Goal: Task Accomplishment & Management: Complete application form

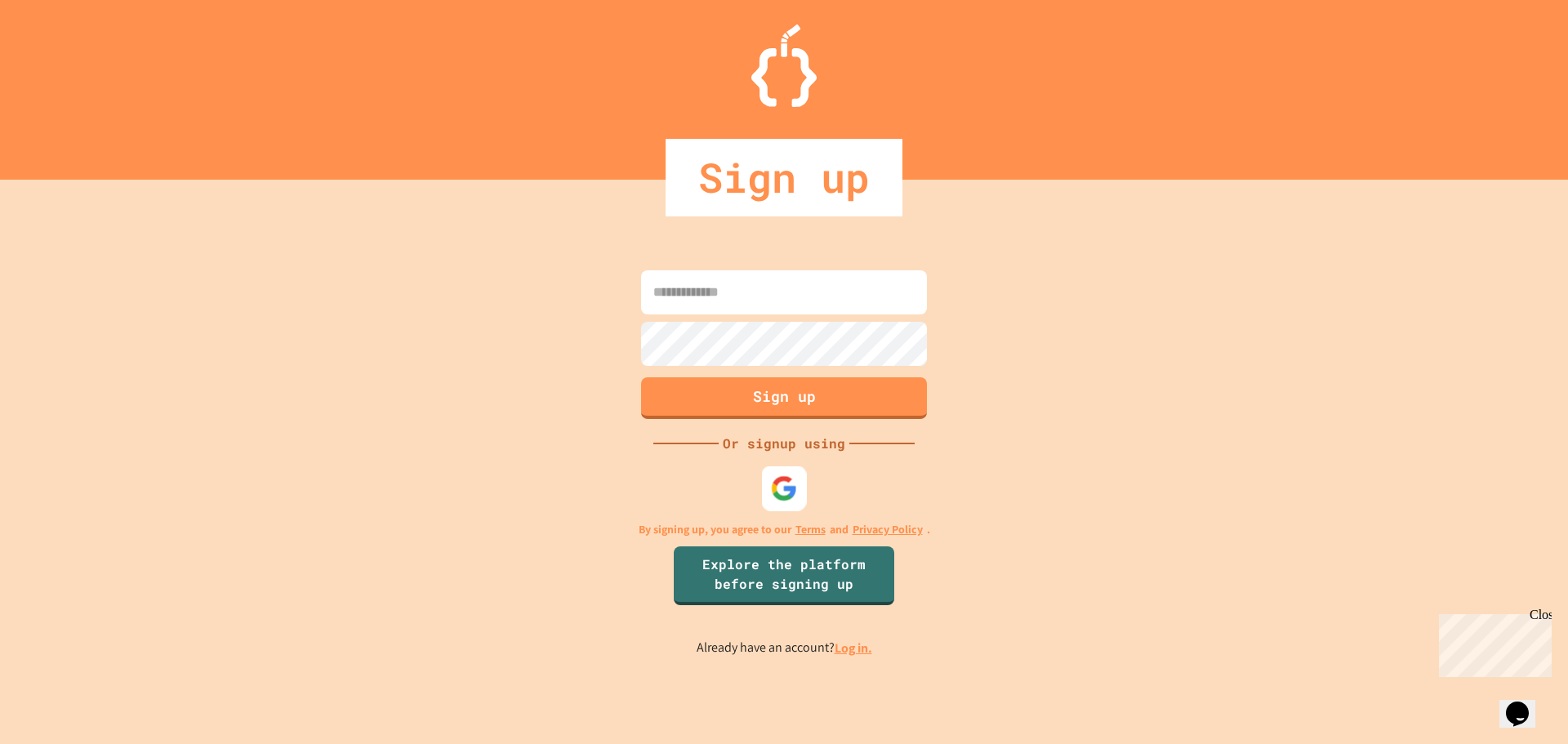
click at [782, 495] on img at bounding box center [784, 487] width 27 height 27
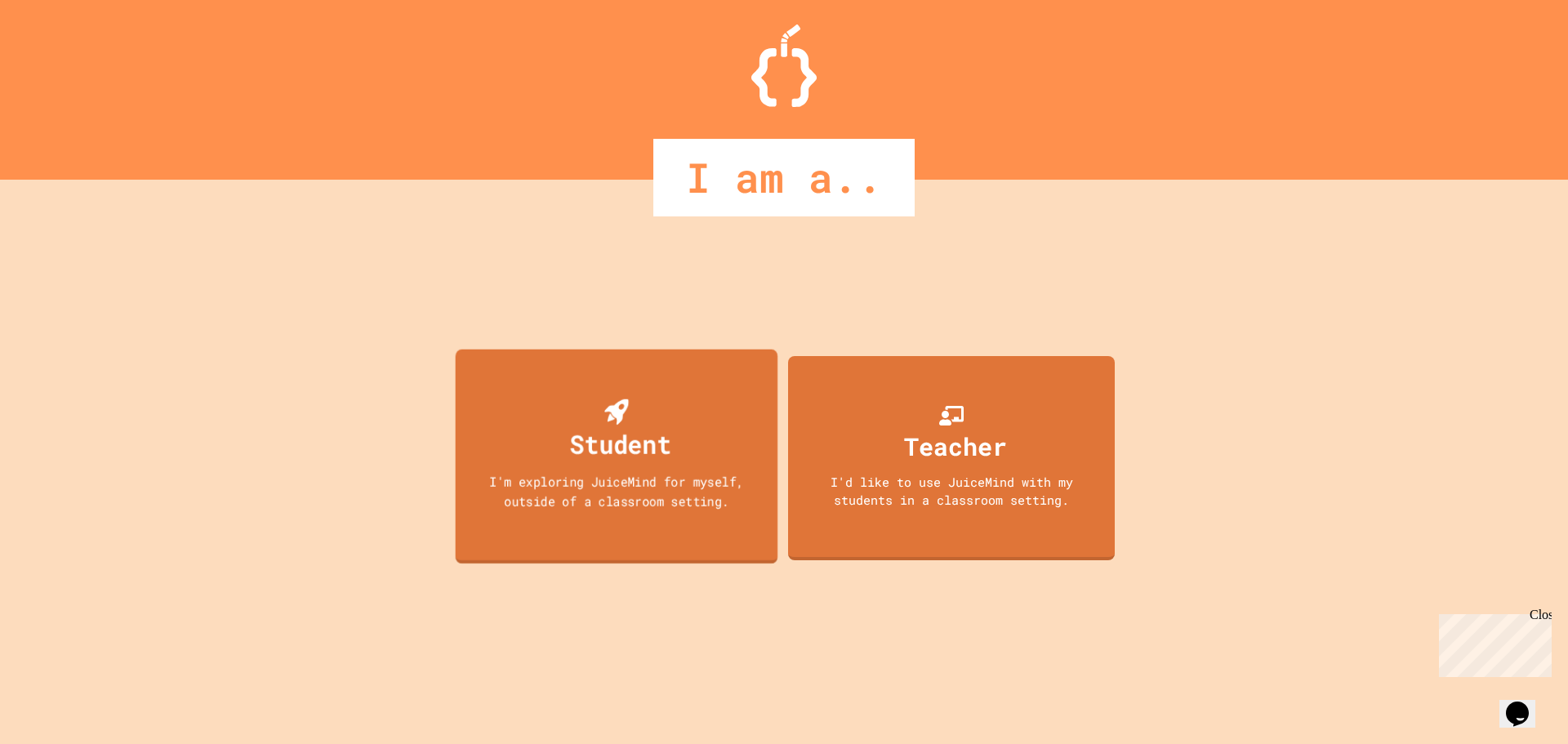
click at [677, 464] on div "Student I'm exploring JuiceMind for myself, outside of a classroom setting." at bounding box center [617, 456] width 322 height 215
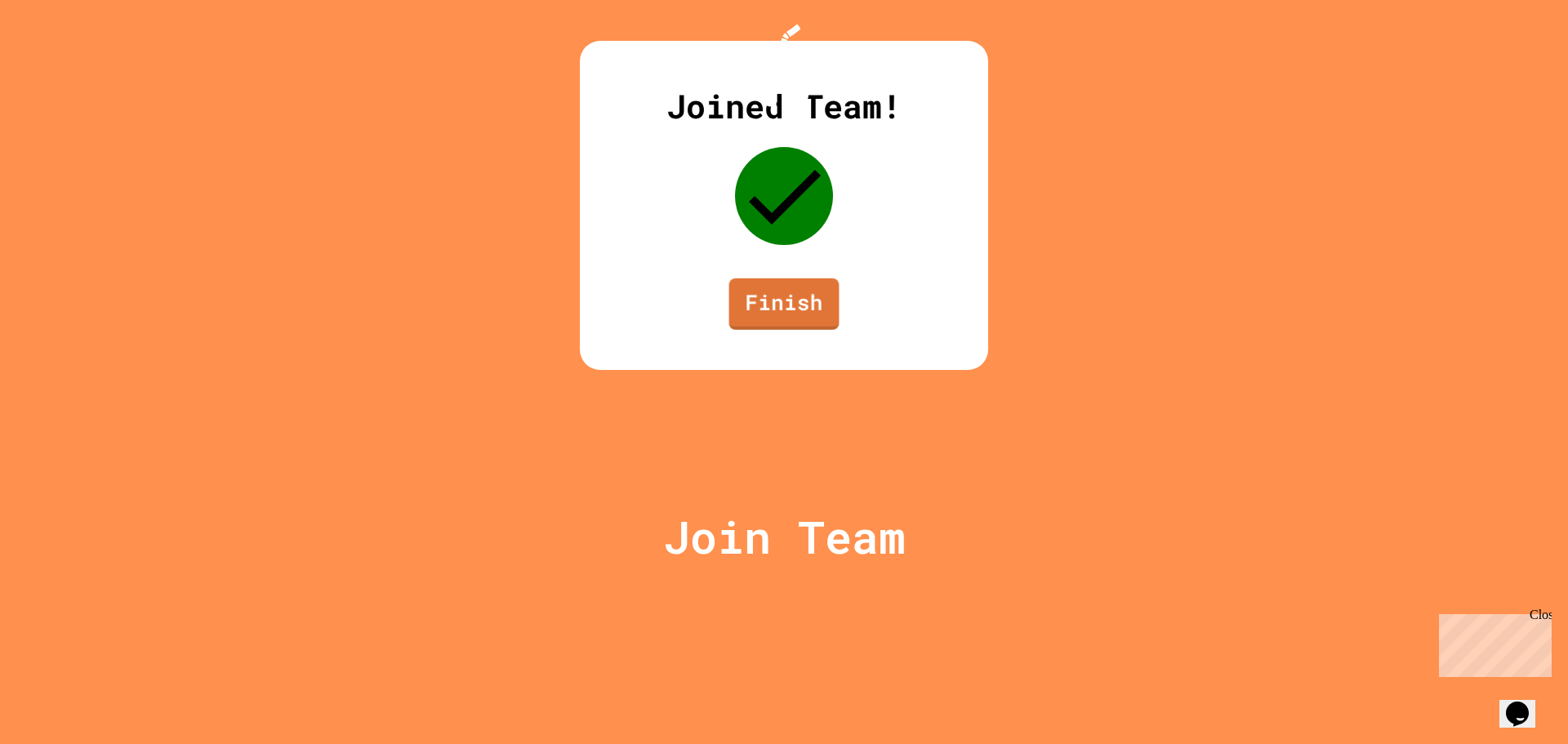
click at [837, 370] on div "Joined Team! Finish" at bounding box center [784, 204] width 409 height 329
click at [808, 329] on link "Finish" at bounding box center [784, 302] width 110 height 54
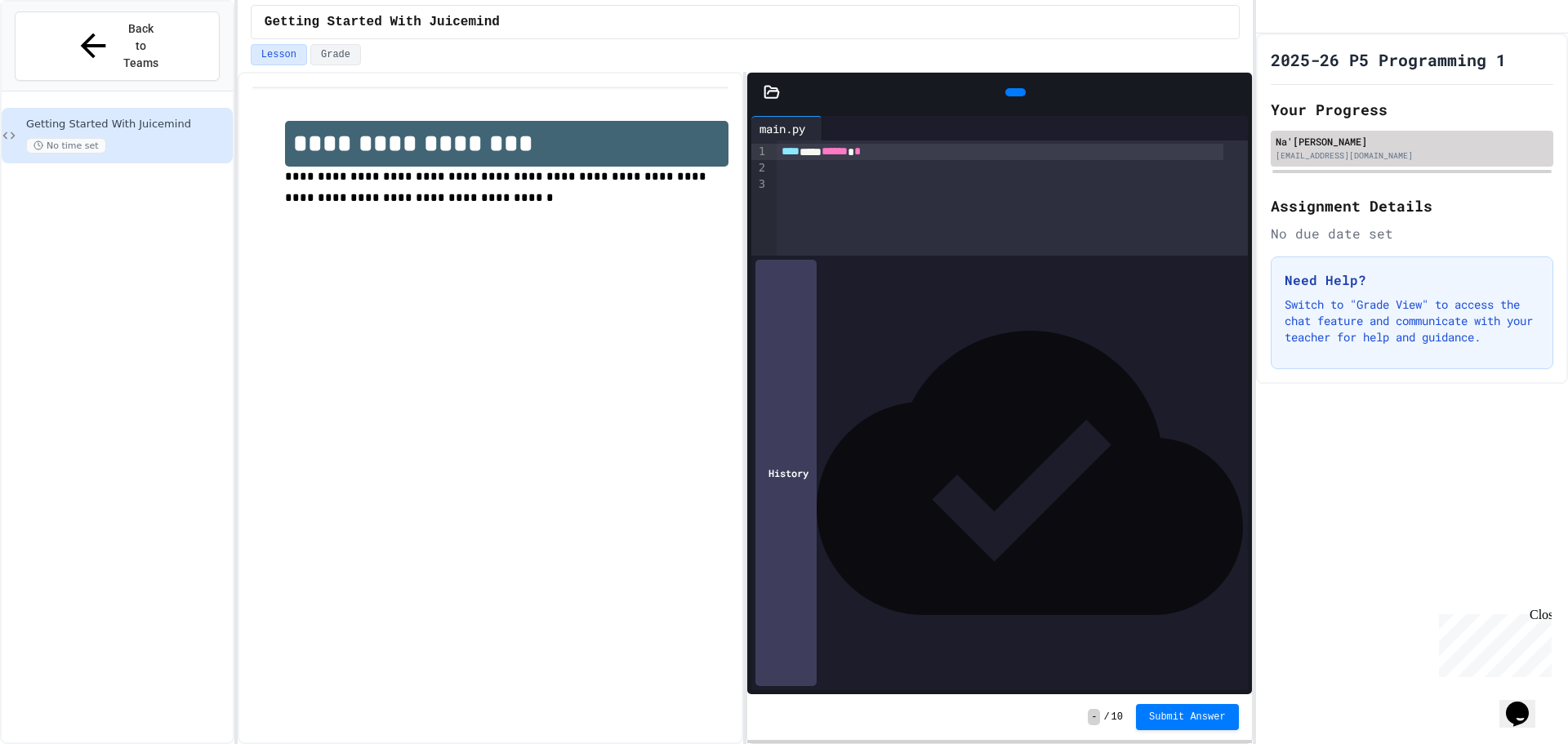
click at [1441, 162] on div "[EMAIL_ADDRESS][DOMAIN_NAME]" at bounding box center [1412, 155] width 273 height 12
click at [778, 167] on div "9 1 2 3 › **** *** ****** *" at bounding box center [999, 198] width 495 height 115
click at [783, 175] on div at bounding box center [1013, 169] width 471 height 17
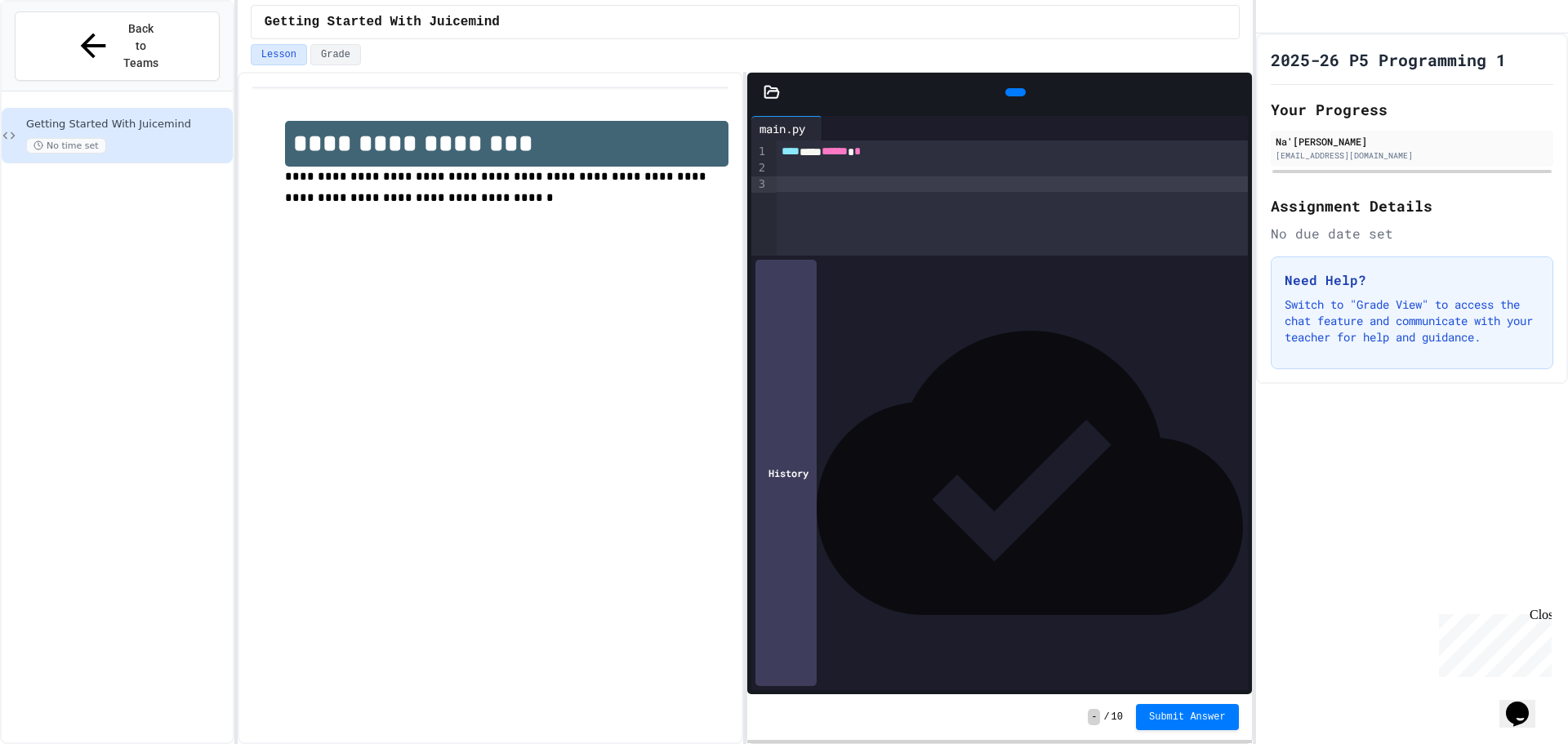
click at [833, 187] on div at bounding box center [1013, 185] width 471 height 17
